Goal: Communication & Community: Answer question/provide support

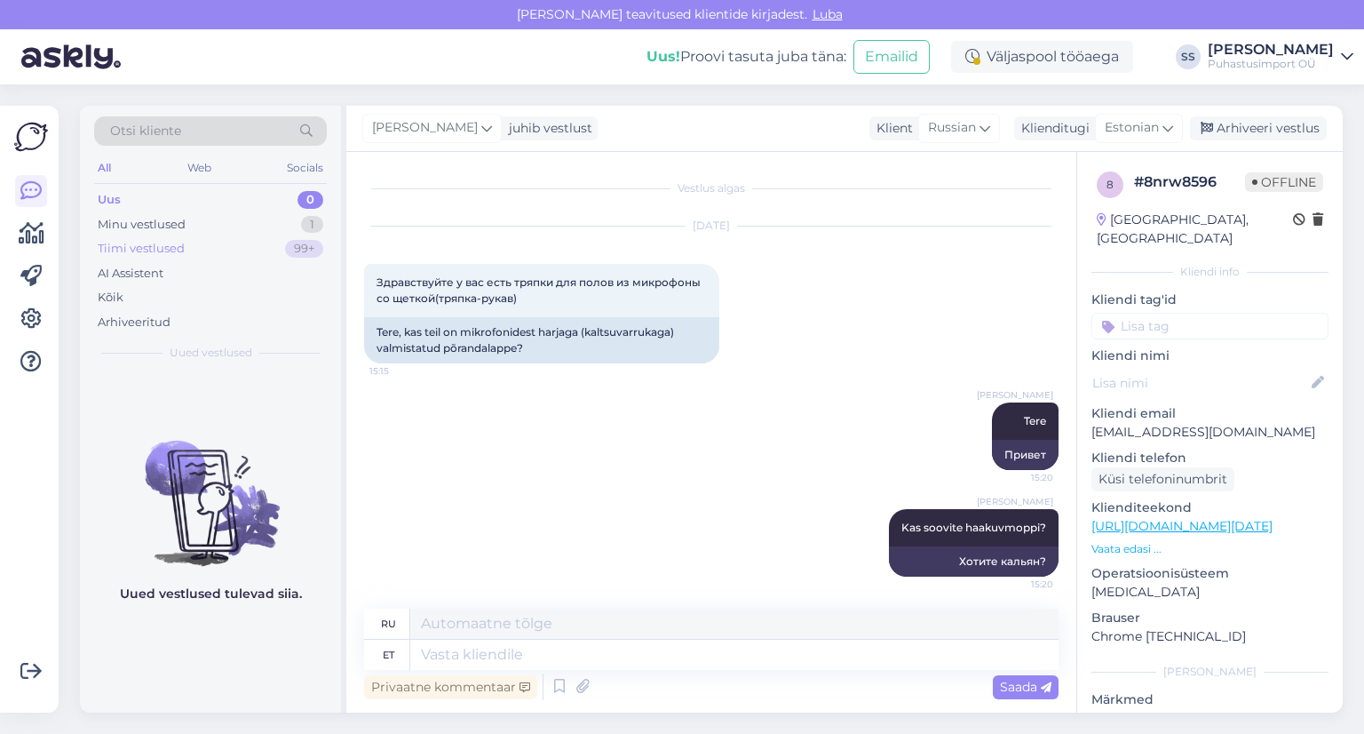
scroll to position [4, 0]
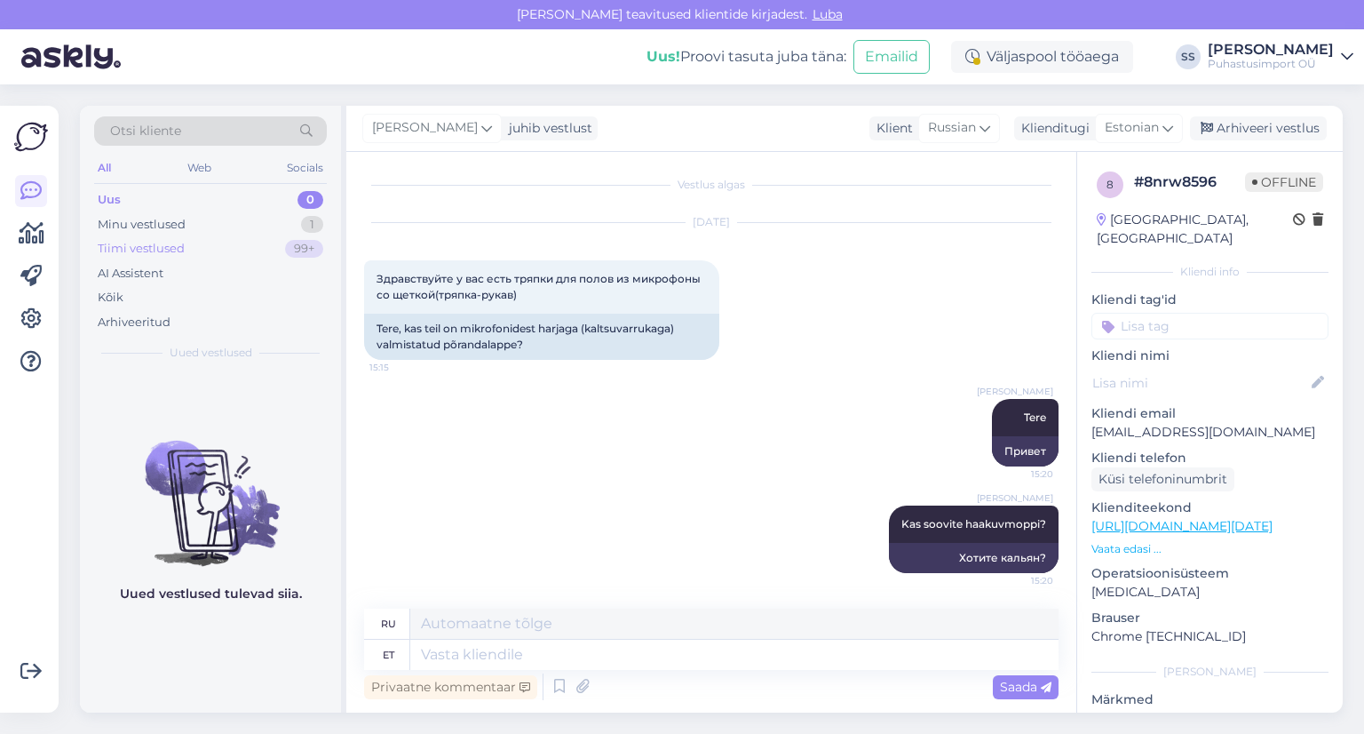
click at [230, 247] on div "Tiimi vestlused 99+" at bounding box center [210, 248] width 233 height 25
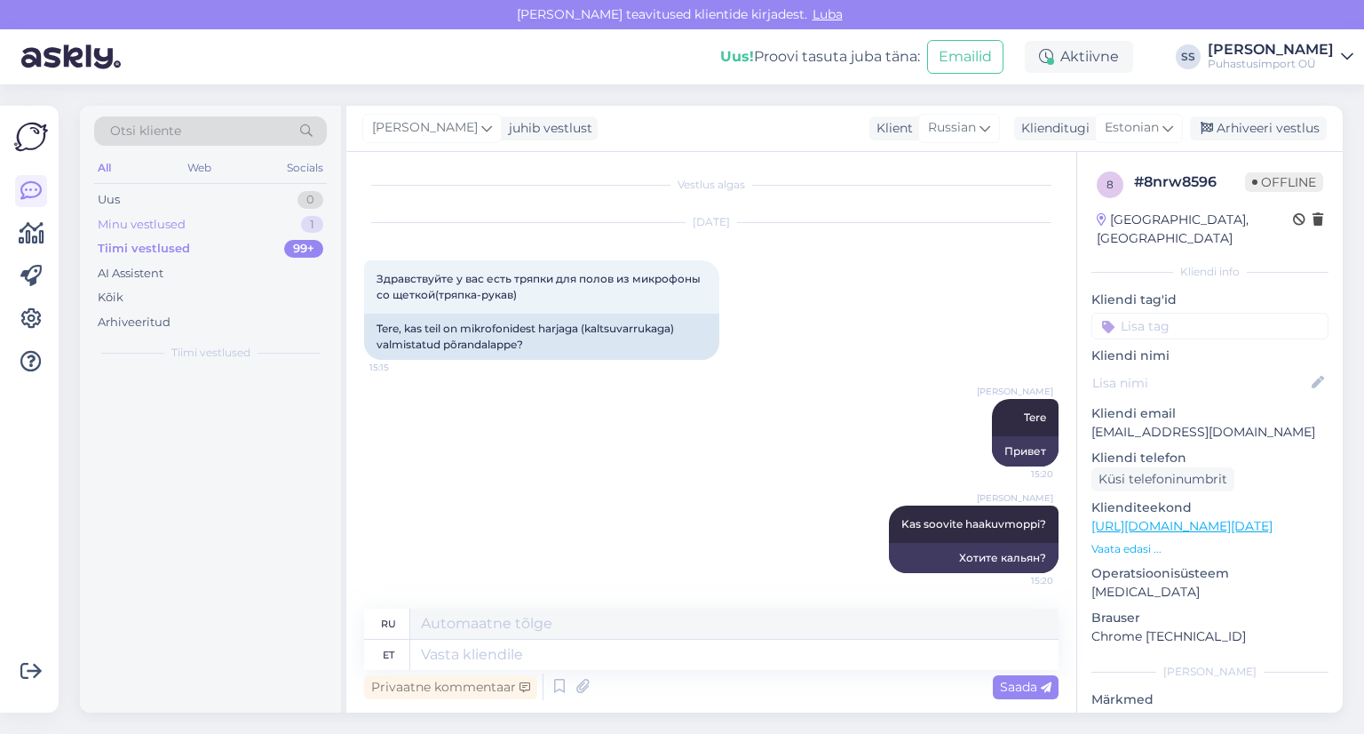
click at [233, 229] on div "Minu vestlused 1" at bounding box center [210, 224] width 233 height 25
click at [245, 205] on div "Uus 1" at bounding box center [210, 199] width 233 height 25
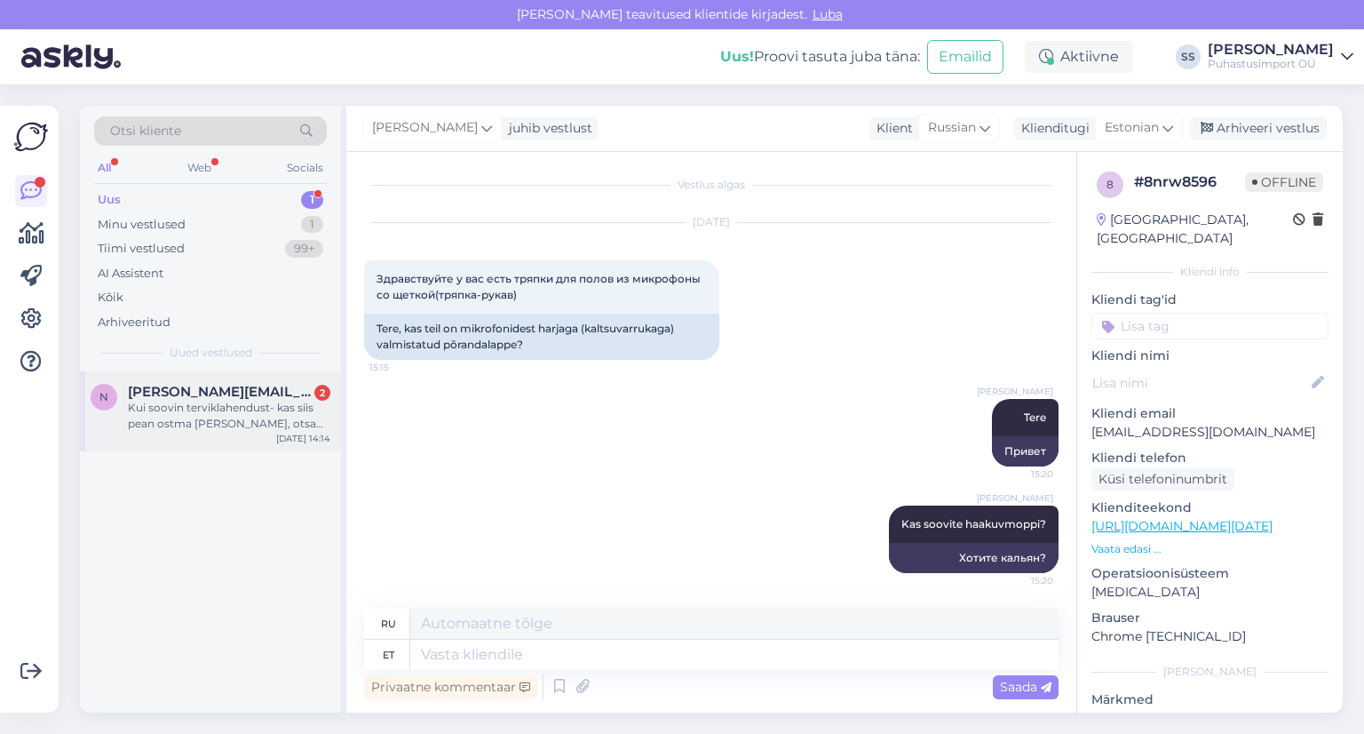
click at [234, 386] on span "[PERSON_NAME][EMAIL_ADDRESS][DOMAIN_NAME]" at bounding box center [220, 392] width 185 height 16
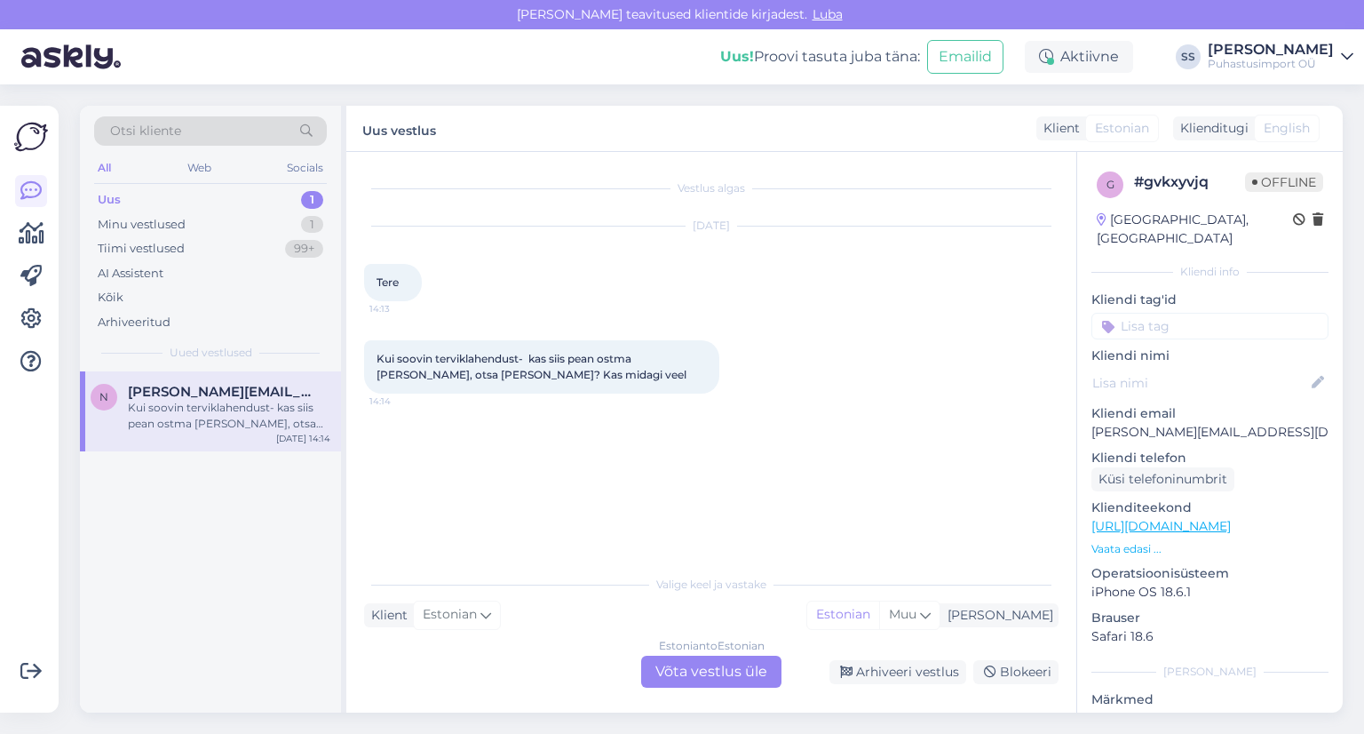
click at [694, 690] on div "Vestlus algas [DATE] Tere 14:13 Kui soovin terviklahendust- kas siis pean ostma…" at bounding box center [711, 432] width 730 height 560
click at [695, 663] on div "Estonian to Estonian Võta vestlus üle" at bounding box center [711, 671] width 140 height 32
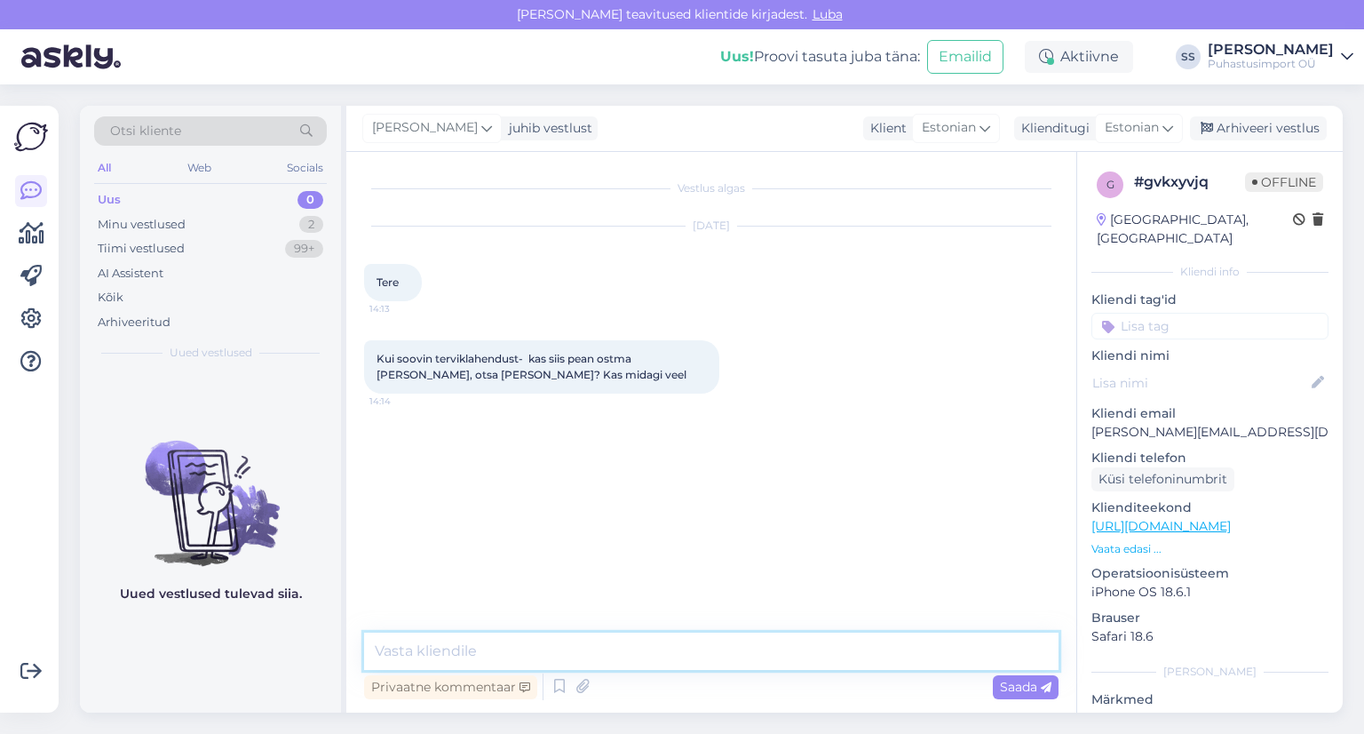
click at [682, 644] on textarea at bounding box center [711, 650] width 695 height 37
type textarea "Tere, olete kirjutanud meile nädalavahetusel"
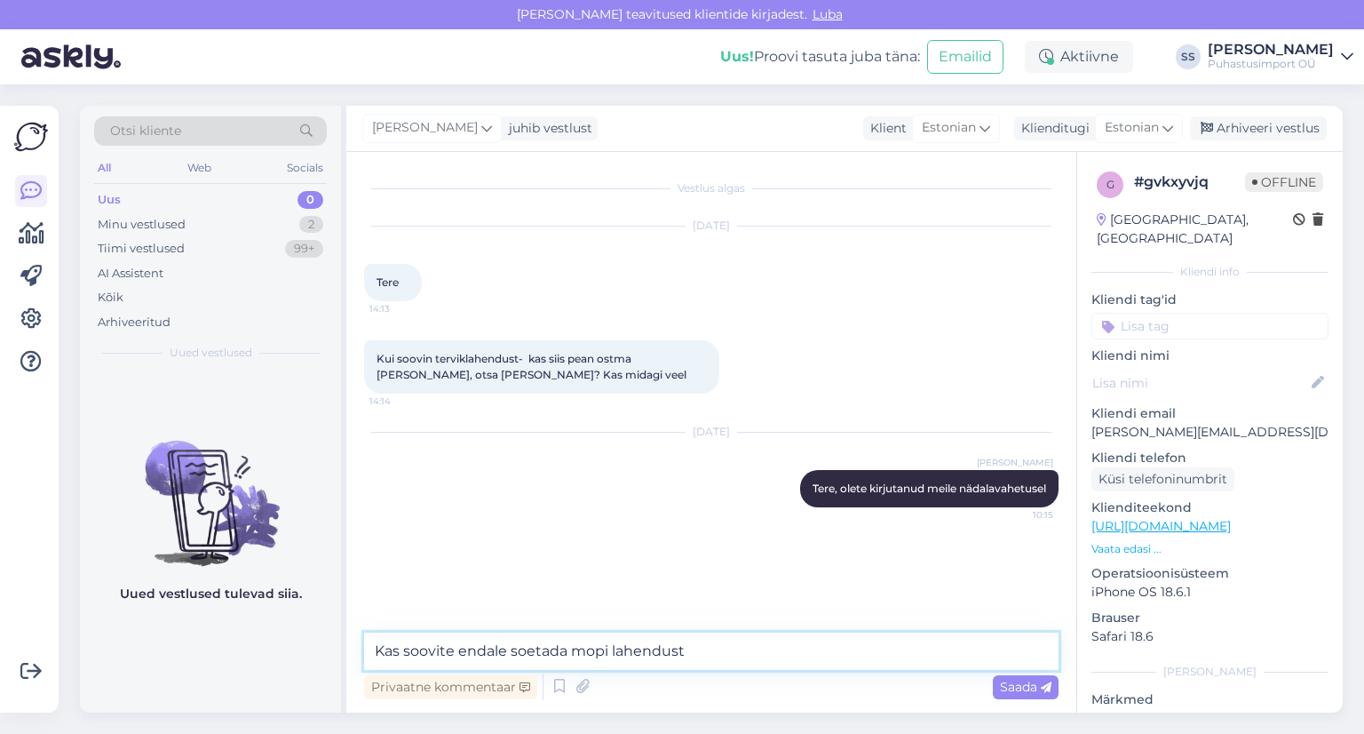
type textarea "Kas soovite endale soetada mopi lahendust?"
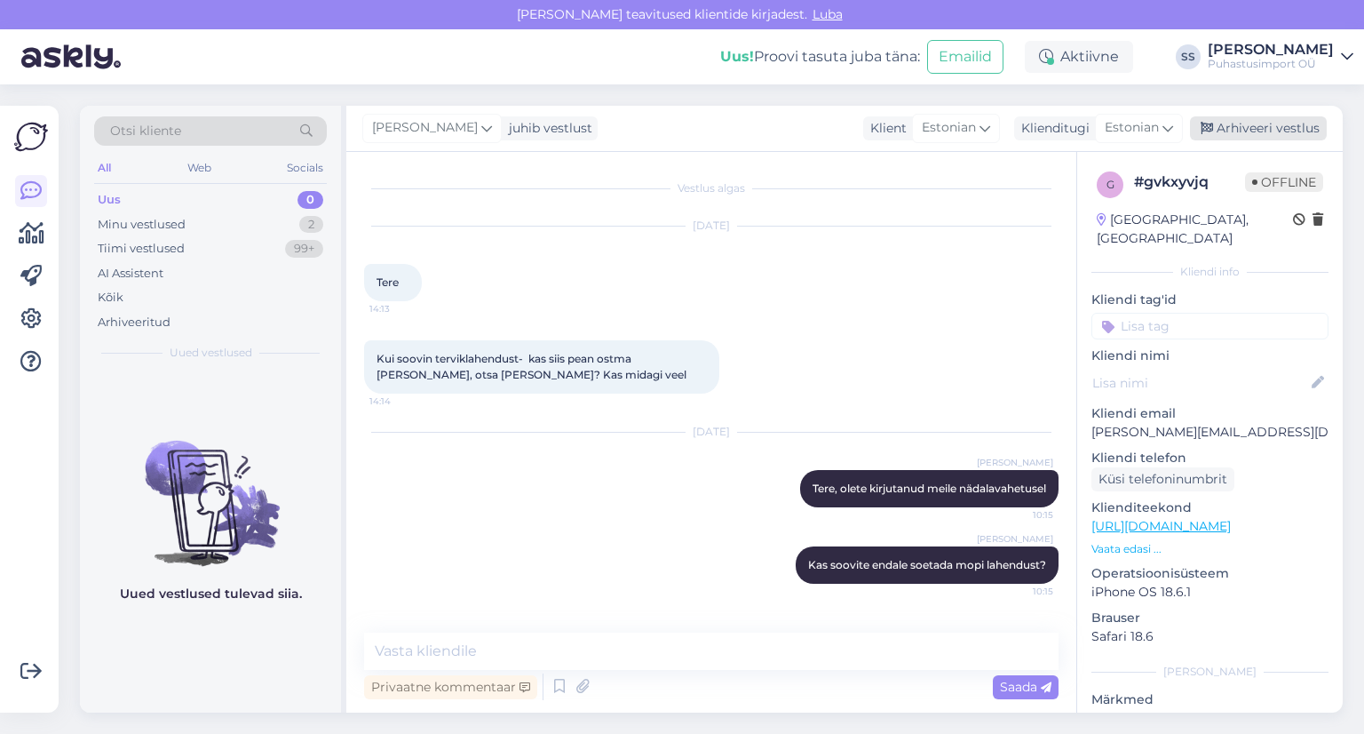
click at [1236, 139] on div "Arhiveeri vestlus" at bounding box center [1258, 128] width 137 height 24
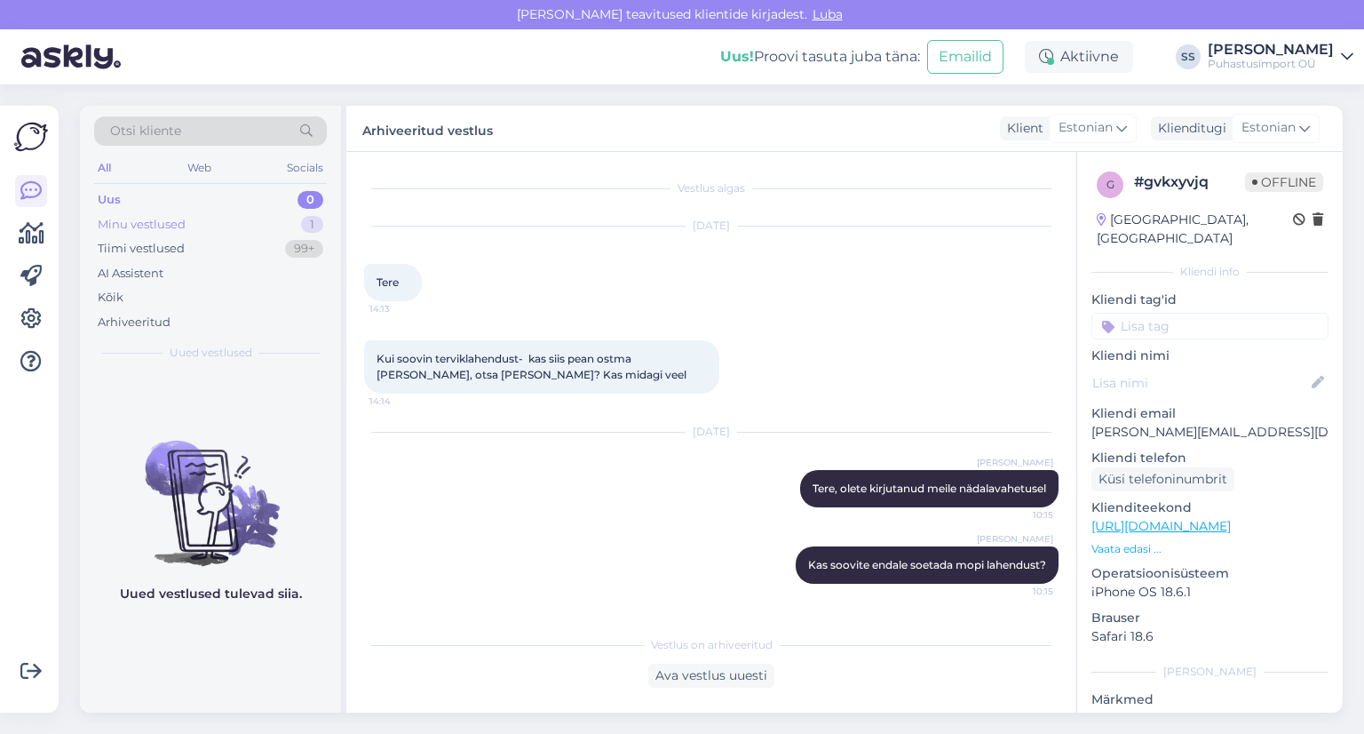
drag, startPoint x: 274, startPoint y: 244, endPoint x: 272, endPoint y: 226, distance: 18.8
click at [274, 238] on div "Tiimi vestlused 99+" at bounding box center [210, 248] width 233 height 25
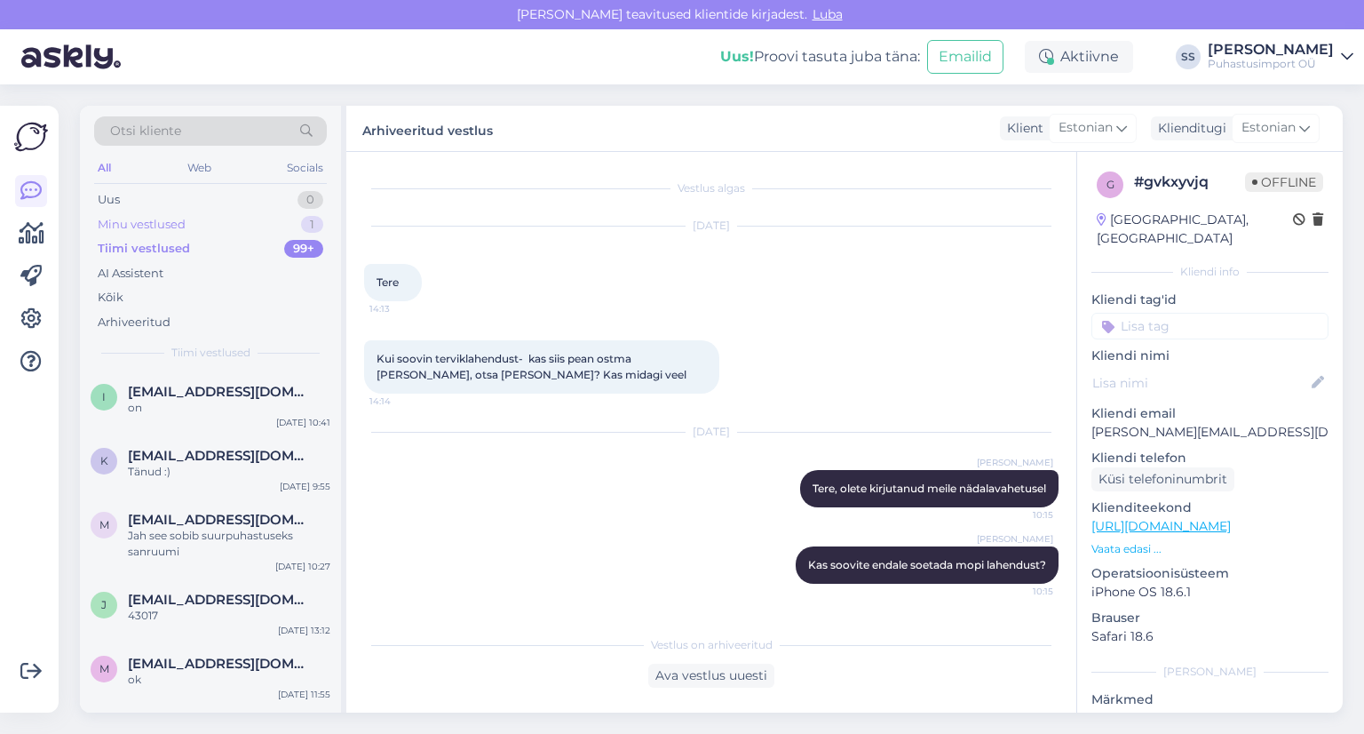
click at [272, 226] on div "Minu vestlused 1" at bounding box center [210, 224] width 233 height 25
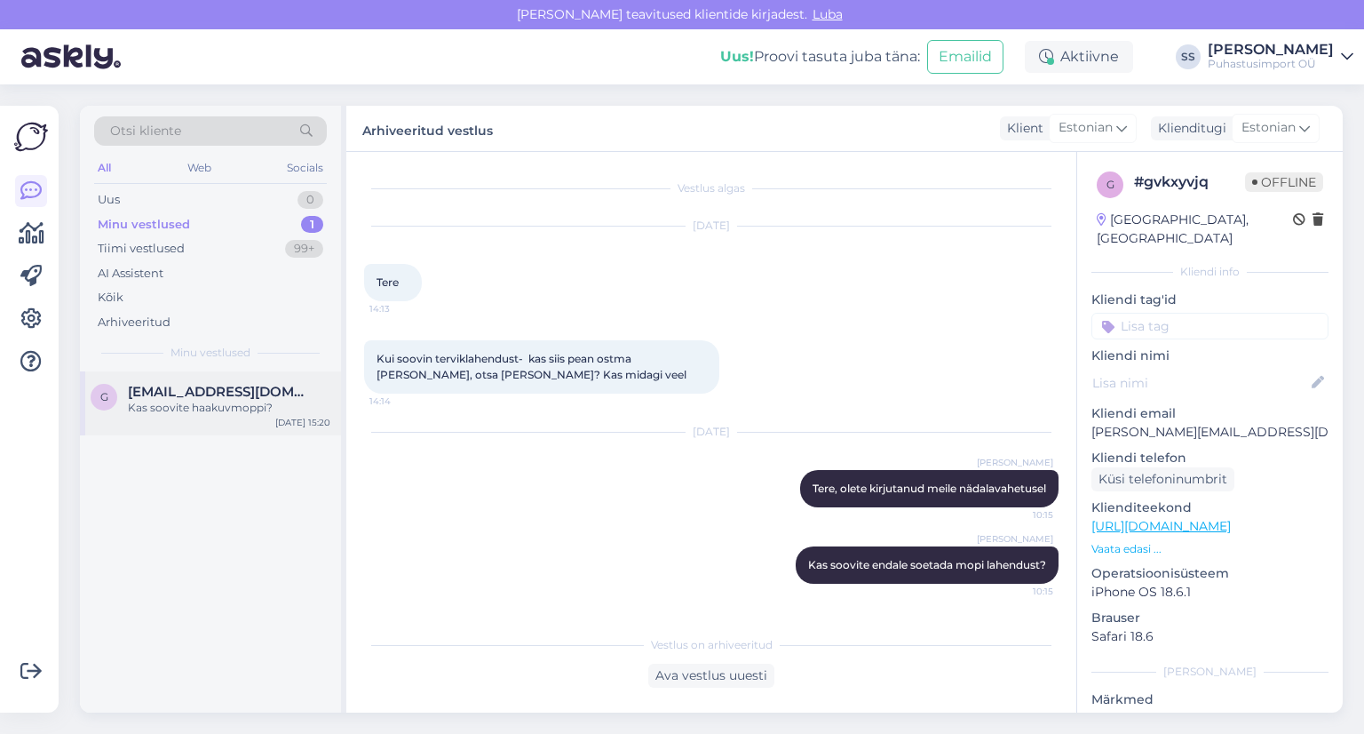
click at [267, 400] on div "Kas soovite haakuvmoppi?" at bounding box center [229, 408] width 203 height 16
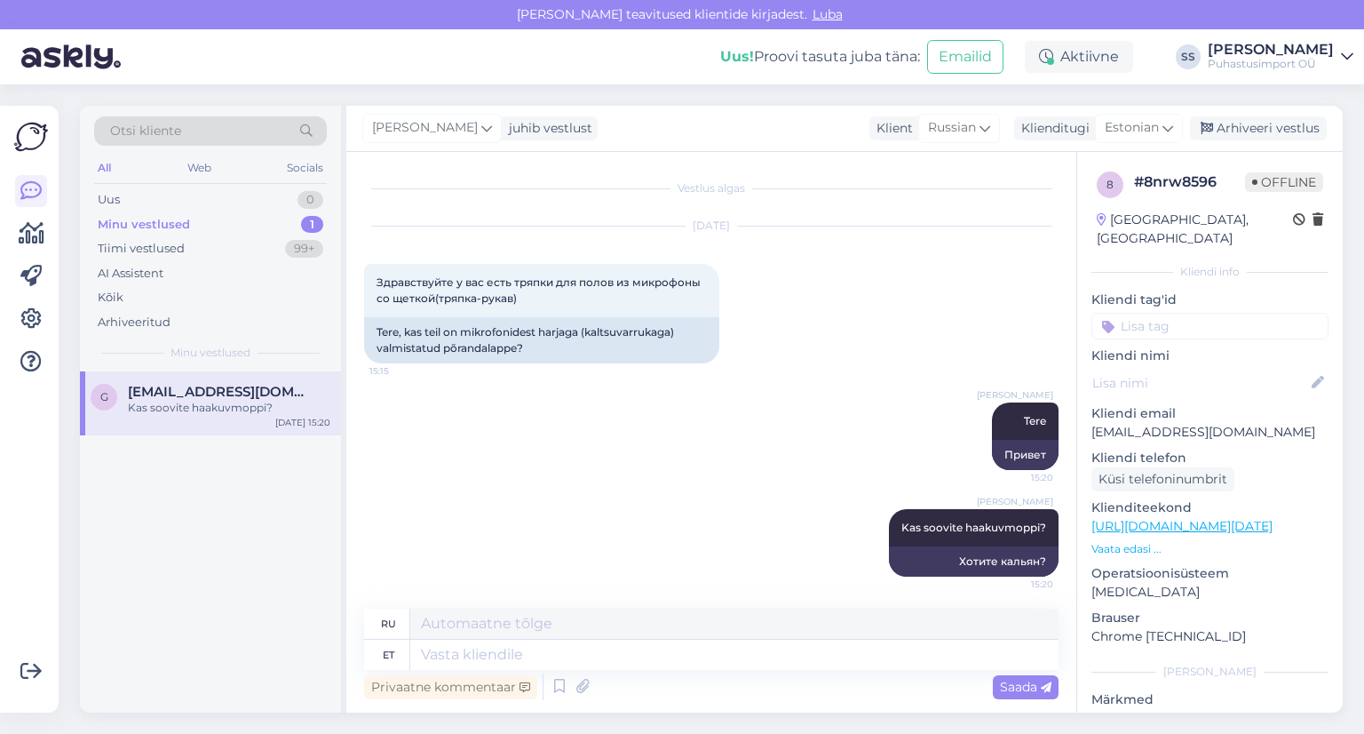
scroll to position [4, 0]
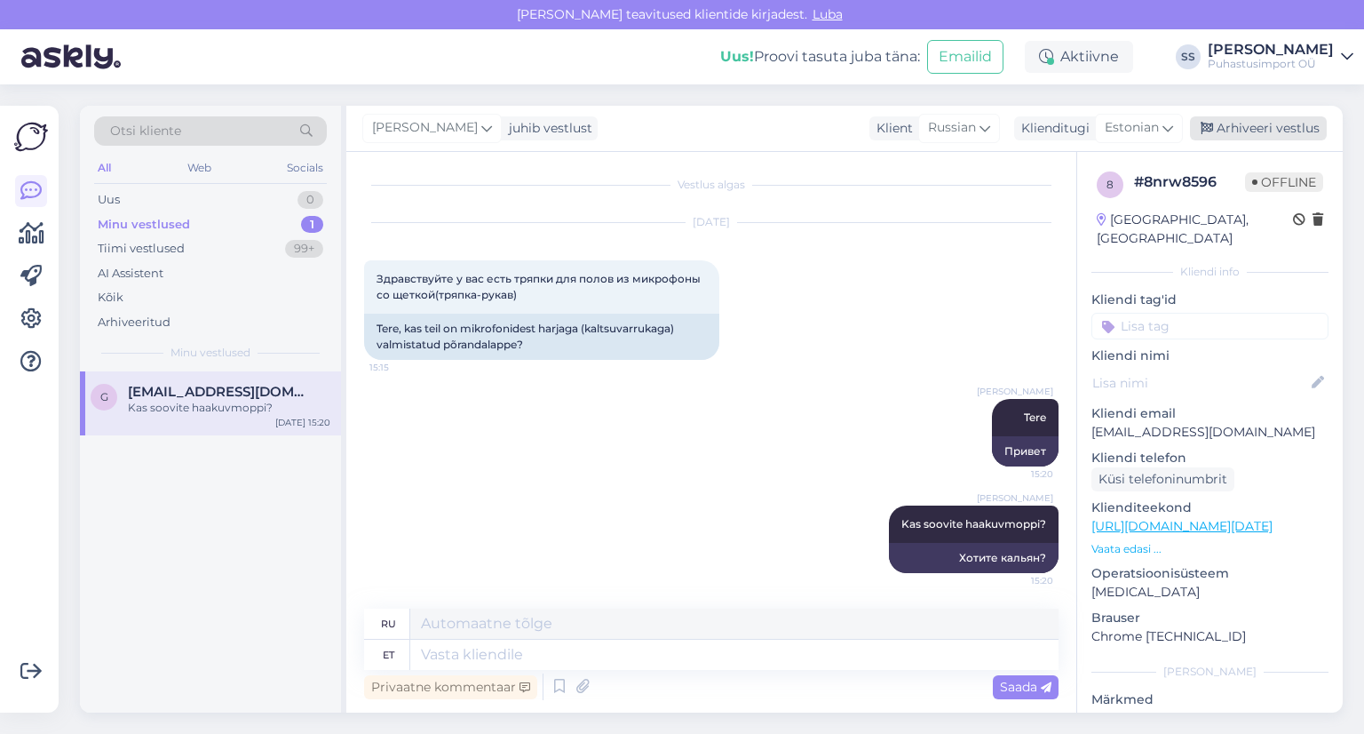
click at [1230, 134] on div "Arhiveeri vestlus" at bounding box center [1258, 128] width 137 height 24
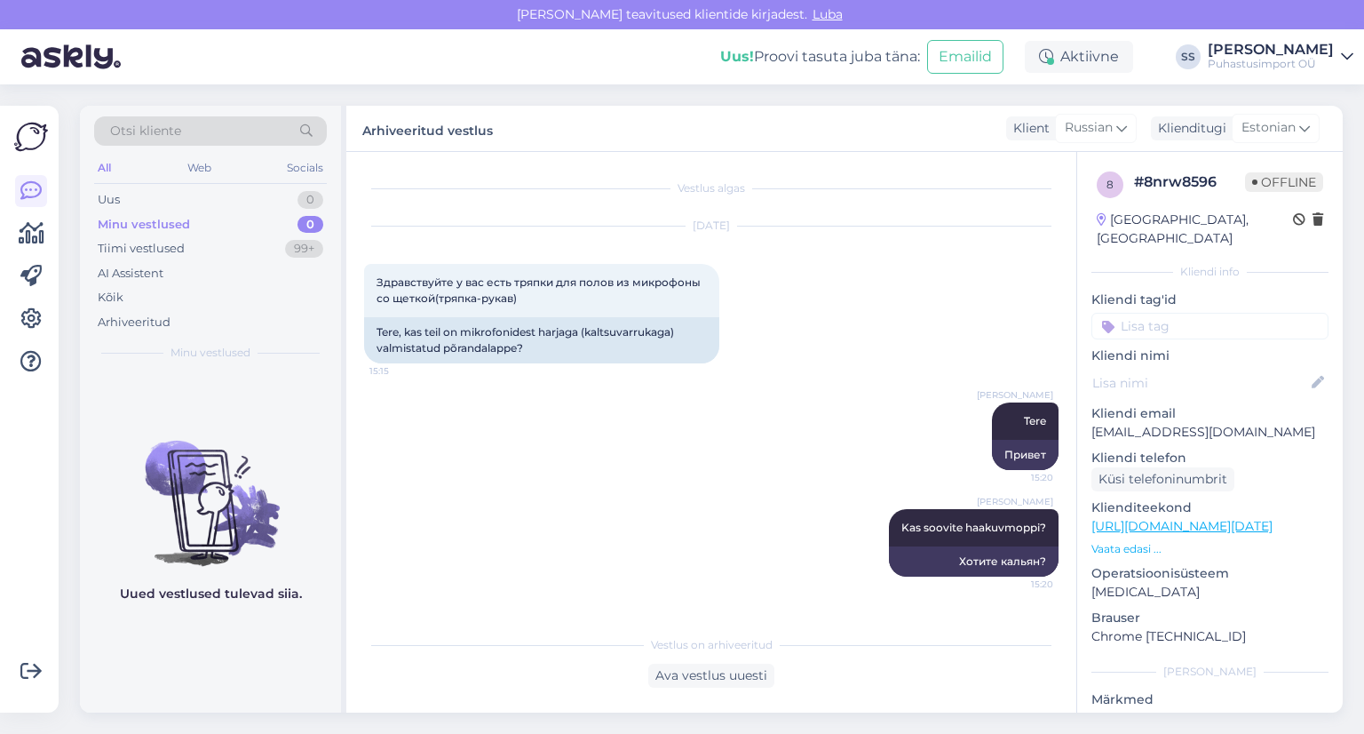
scroll to position [0, 0]
